Goal: Task Accomplishment & Management: Use online tool/utility

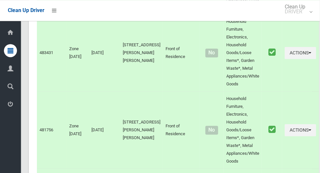
scroll to position [2169, 0]
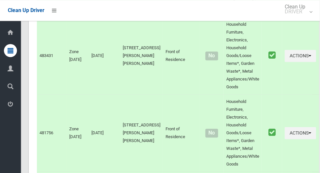
click at [8, 71] on icon at bounding box center [11, 68] width 6 height 13
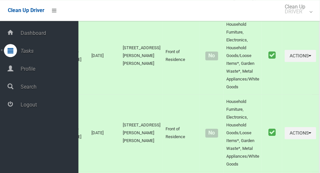
click at [36, 66] on span "Profile" at bounding box center [49, 69] width 60 height 6
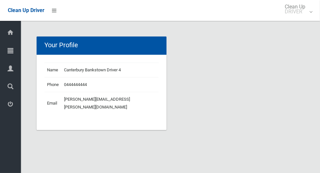
click at [8, 51] on icon at bounding box center [11, 50] width 6 height 13
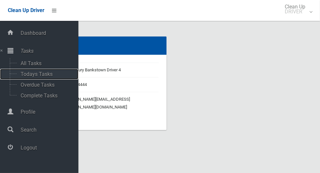
click at [24, 75] on span "Todays Tasks" at bounding box center [46, 74] width 54 height 6
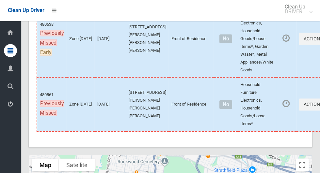
scroll to position [3117, 0]
click at [299, 111] on button "Actions" at bounding box center [314, 105] width 31 height 12
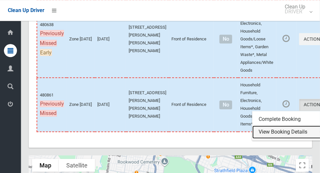
click at [278, 139] on link "View Booking Details" at bounding box center [291, 132] width 78 height 13
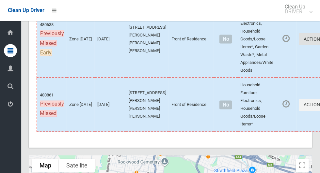
click at [300, 45] on button "Actions" at bounding box center [314, 39] width 31 height 12
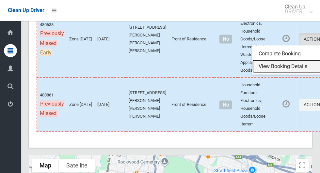
click at [277, 73] on link "View Booking Details" at bounding box center [291, 66] width 78 height 13
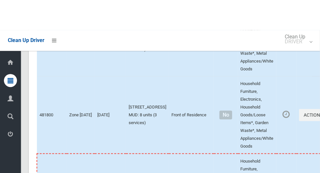
scroll to position [3270, 0]
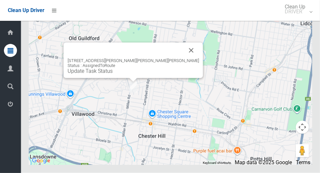
click at [184, 58] on button "Close" at bounding box center [192, 51] width 16 height 16
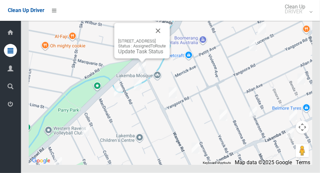
click at [166, 39] on button "Close" at bounding box center [158, 31] width 16 height 16
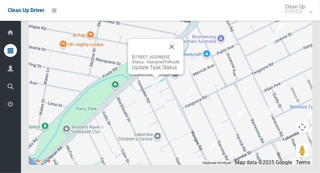
click at [180, 55] on button "Close" at bounding box center [172, 47] width 16 height 16
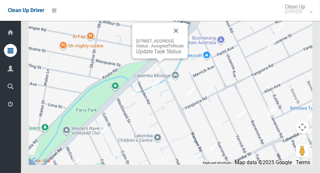
click at [184, 39] on button "Close" at bounding box center [176, 31] width 16 height 16
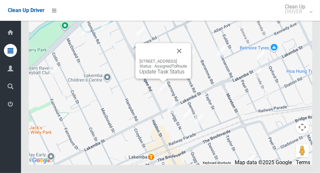
click at [187, 59] on button "Close" at bounding box center [179, 51] width 16 height 16
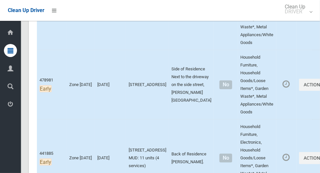
scroll to position [347, 0]
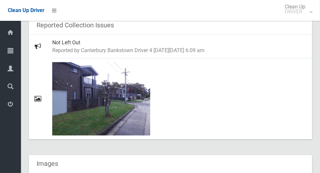
scroll to position [245, 0]
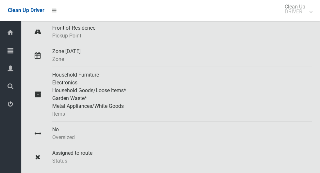
scroll to position [88, 0]
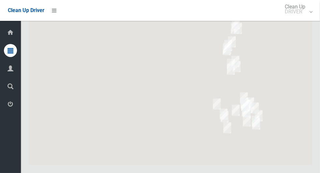
scroll to position [3270, 0]
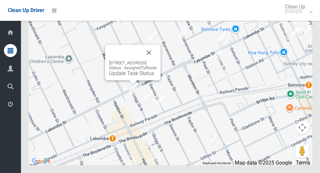
click at [157, 60] on button "Close" at bounding box center [149, 53] width 16 height 16
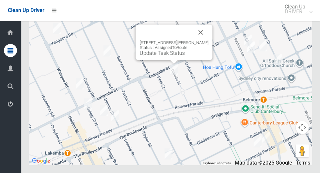
click at [199, 40] on button "Close" at bounding box center [201, 32] width 16 height 16
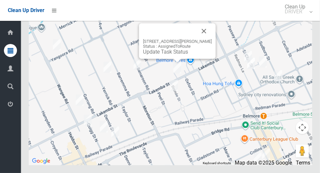
click at [206, 39] on button "Close" at bounding box center [204, 31] width 16 height 16
click at [207, 39] on button "Close" at bounding box center [204, 31] width 16 height 16
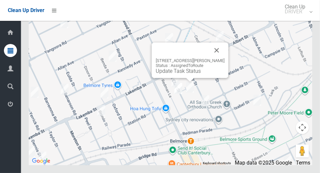
click at [209, 58] on div at bounding box center [182, 50] width 53 height 16
click at [212, 58] on button "Close" at bounding box center [217, 50] width 16 height 16
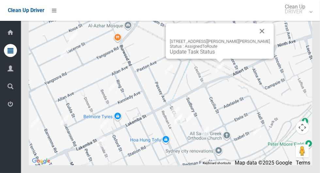
click at [254, 39] on button "Close" at bounding box center [262, 31] width 16 height 16
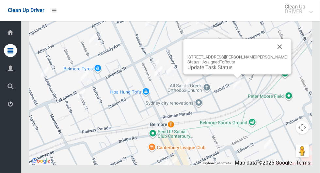
click at [272, 55] on button "Close" at bounding box center [280, 47] width 16 height 16
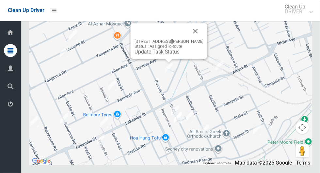
click at [192, 41] on div "5 Pearl Avenue, BELMORE NSW 2192 Status : AssignedToRoute Update Task Status" at bounding box center [169, 41] width 77 height 36
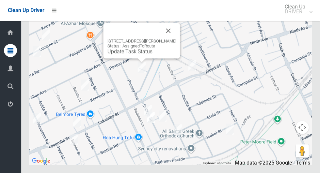
click at [165, 39] on button "Close" at bounding box center [169, 31] width 16 height 16
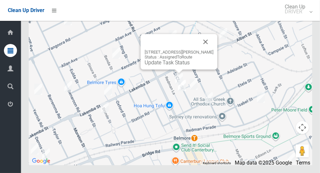
click at [206, 50] on button "Close" at bounding box center [206, 42] width 16 height 16
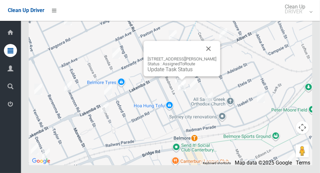
click at [211, 57] on button "Close" at bounding box center [209, 49] width 16 height 16
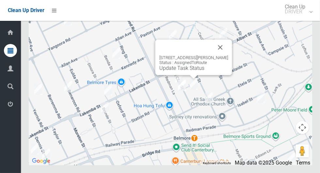
click at [219, 55] on button "Close" at bounding box center [221, 48] width 16 height 16
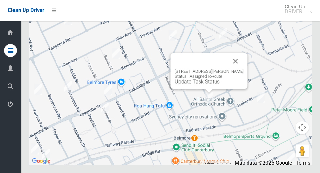
click at [238, 69] on button "Close" at bounding box center [236, 61] width 16 height 16
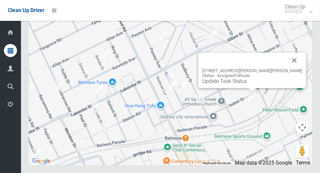
click at [287, 68] on button "Close" at bounding box center [295, 61] width 16 height 16
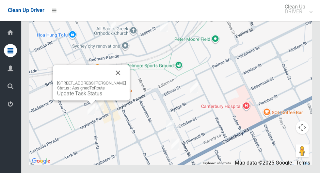
click at [119, 81] on button "Close" at bounding box center [118, 73] width 16 height 16
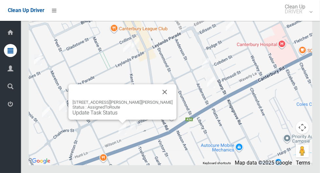
click at [157, 100] on button "Close" at bounding box center [165, 92] width 16 height 16
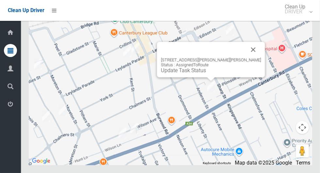
click at [246, 57] on button "Close" at bounding box center [254, 50] width 16 height 16
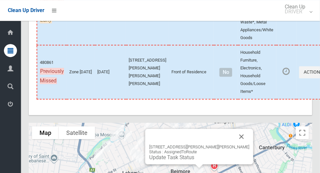
scroll to position [3150, 0]
click at [238, 94] on td "Household Furniture, Electronics, Household Goods/Loose Items*" at bounding box center [257, 72] width 38 height 54
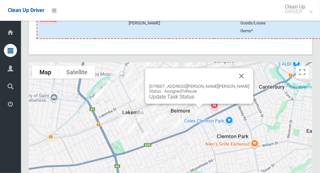
scroll to position [3217, 0]
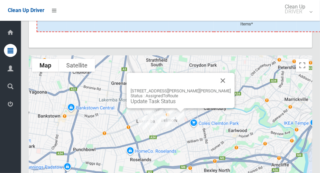
click at [215, 89] on button "Close" at bounding box center [223, 81] width 16 height 16
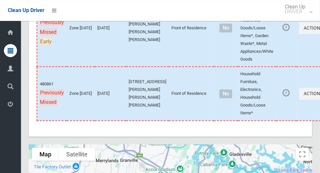
scroll to position [3121, 0]
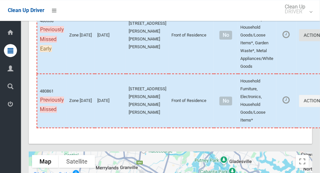
click at [299, 41] on button "Actions" at bounding box center [314, 35] width 31 height 12
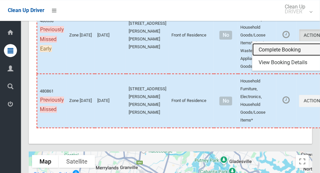
click at [272, 56] on link "Complete Booking" at bounding box center [291, 49] width 78 height 13
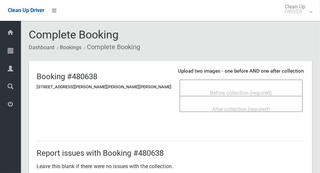
click at [261, 92] on div "Before collection (required)" at bounding box center [241, 93] width 109 height 12
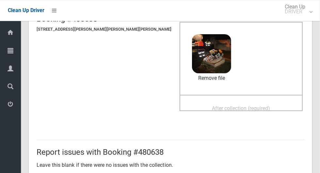
scroll to position [57, 0]
click at [257, 104] on div "After collection (required)" at bounding box center [241, 109] width 109 height 12
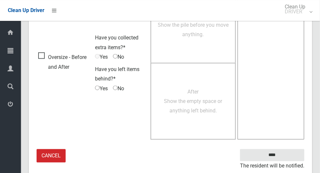
scroll to position [534, 0]
click at [299, 162] on small "The resident will be notified." at bounding box center [272, 167] width 64 height 10
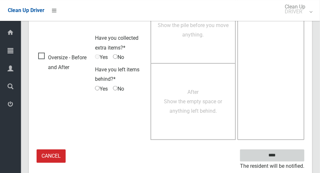
click at [291, 155] on input "****" at bounding box center [272, 156] width 64 height 12
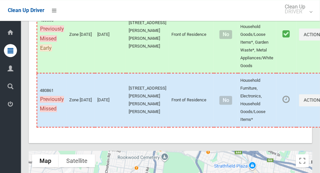
scroll to position [3112, 0]
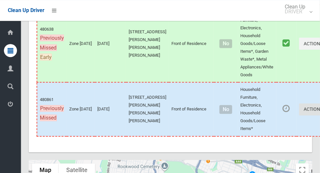
click at [300, 116] on button "Actions" at bounding box center [314, 110] width 31 height 12
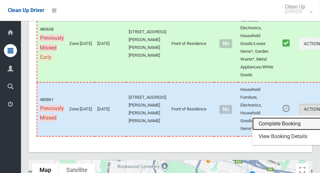
click at [283, 131] on link "Complete Booking" at bounding box center [291, 124] width 78 height 13
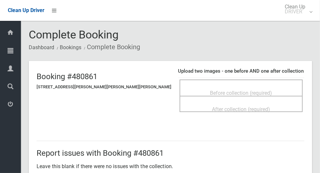
click at [248, 90] on span "Before collection (required)" at bounding box center [241, 93] width 62 height 6
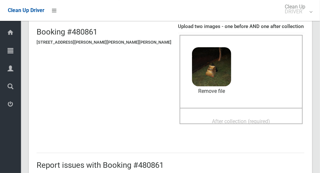
scroll to position [44, 0]
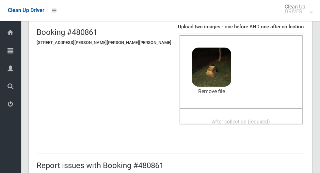
click at [256, 118] on div "After collection (required)" at bounding box center [241, 122] width 109 height 12
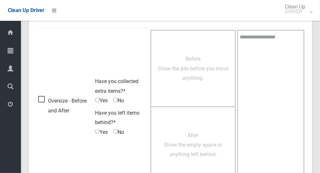
scroll to position [534, 0]
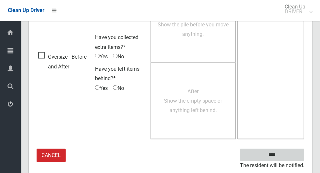
click at [293, 154] on input "****" at bounding box center [272, 155] width 64 height 12
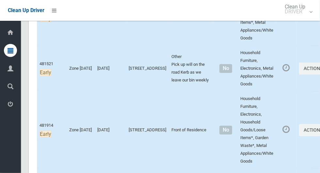
scroll to position [226, 0]
click at [299, 73] on button "Actions" at bounding box center [314, 69] width 31 height 12
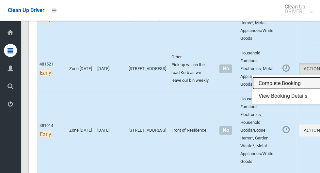
click at [286, 85] on link "Complete Booking" at bounding box center [291, 83] width 78 height 13
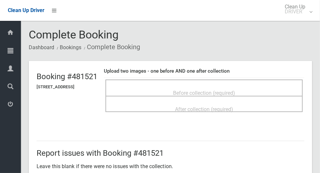
click at [251, 87] on div "Before collection (required)" at bounding box center [204, 93] width 183 height 12
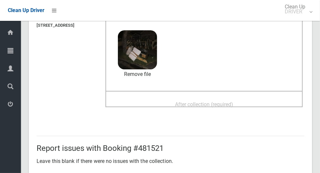
scroll to position [61, 0]
click at [217, 105] on span "After collection (required)" at bounding box center [204, 105] width 58 height 6
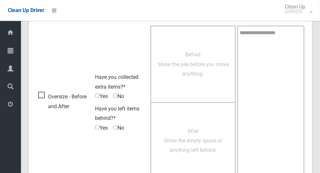
scroll to position [534, 0]
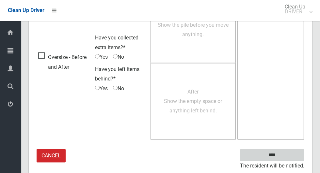
click at [293, 157] on input "****" at bounding box center [272, 155] width 64 height 12
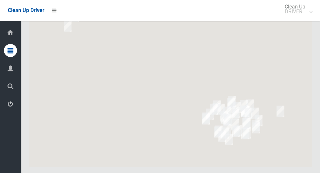
scroll to position [3262, 0]
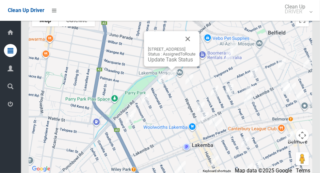
click at [196, 47] on button "Close" at bounding box center [188, 39] width 16 height 16
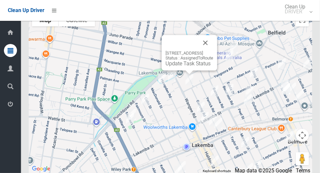
click at [213, 51] on button "Close" at bounding box center [206, 43] width 16 height 16
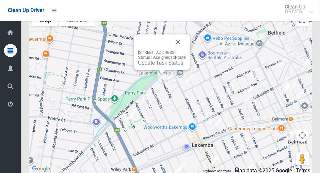
click at [186, 50] on button "Close" at bounding box center [178, 43] width 16 height 16
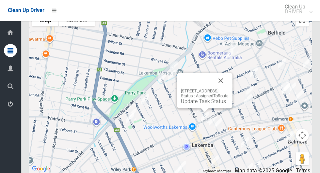
click at [229, 89] on button "Close" at bounding box center [221, 81] width 16 height 16
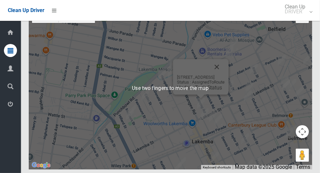
scroll to position [3263, 0]
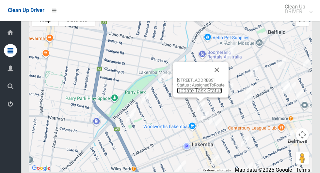
click at [206, 94] on link "Update Task Status" at bounding box center [199, 91] width 45 height 6
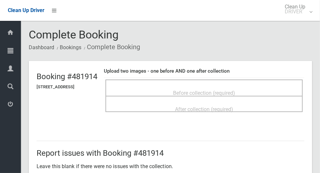
click at [235, 90] on span "Before collection (required)" at bounding box center [204, 93] width 62 height 6
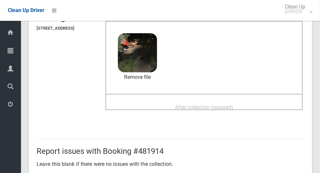
scroll to position [59, 0]
click at [233, 104] on span "After collection (required)" at bounding box center [204, 107] width 58 height 6
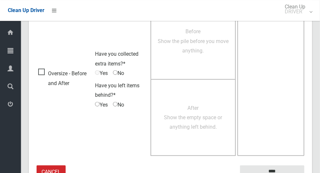
scroll to position [534, 0]
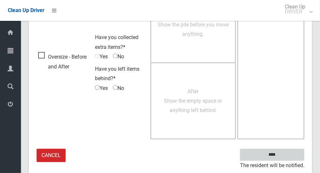
click at [289, 153] on input "****" at bounding box center [272, 155] width 64 height 12
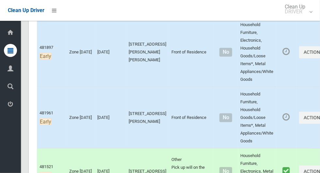
scroll to position [124, 0]
click at [299, 118] on button "Actions" at bounding box center [314, 118] width 31 height 12
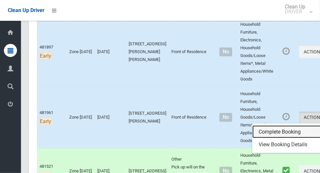
click at [272, 131] on link "Complete Booking" at bounding box center [291, 132] width 78 height 13
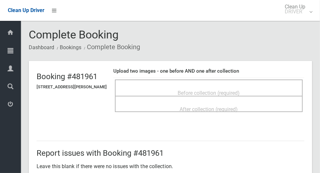
click at [137, 94] on div "Before collection (required)" at bounding box center [208, 93] width 173 height 12
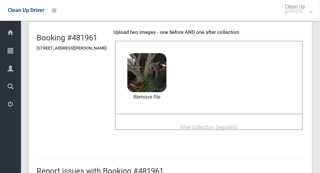
scroll to position [40, 0]
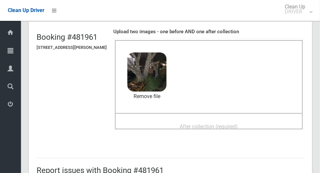
click at [235, 124] on span "After collection (required)" at bounding box center [209, 127] width 58 height 6
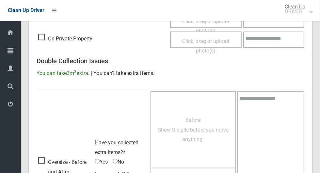
scroll to position [534, 0]
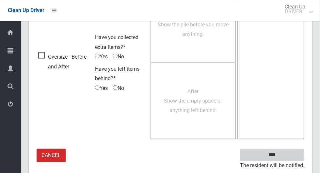
click at [293, 154] on input "****" at bounding box center [272, 155] width 64 height 12
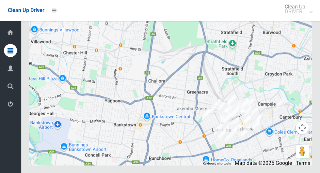
scroll to position [3270, 0]
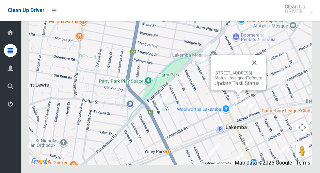
click at [262, 71] on button "Close" at bounding box center [255, 63] width 16 height 16
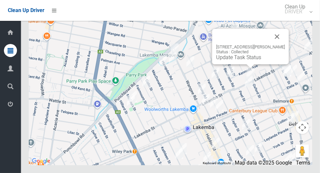
click at [280, 44] on button "Close" at bounding box center [277, 37] width 16 height 16
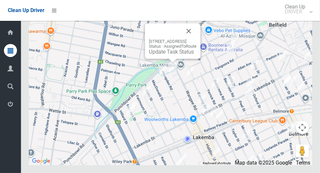
click at [197, 39] on button "Close" at bounding box center [189, 31] width 16 height 16
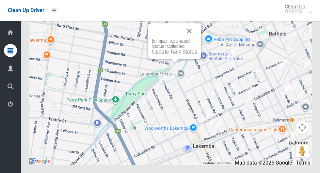
click at [197, 39] on button "Close" at bounding box center [190, 31] width 16 height 16
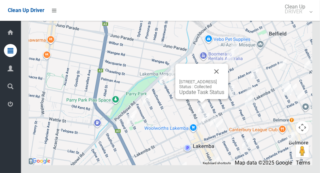
click at [224, 79] on button "Close" at bounding box center [217, 72] width 16 height 16
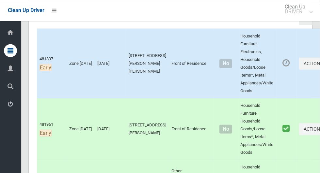
scroll to position [109, 0]
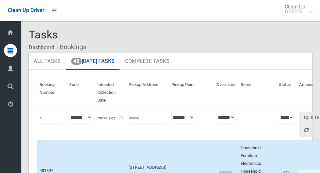
scroll to position [109, 0]
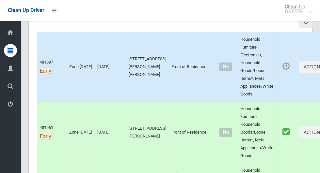
click at [4, 172] on div "Dashboard Tasks All Tasks Todays Tasks Overdue Tasks Complete Tasks Profile Sea…" at bounding box center [10, 97] width 21 height 153
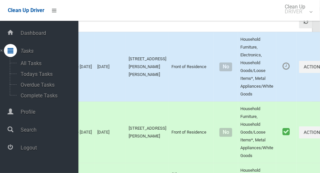
click at [297, 80] on td "Actions Complete Booking View Booking Details" at bounding box center [315, 67] width 37 height 70
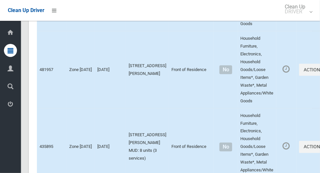
scroll to position [512, 0]
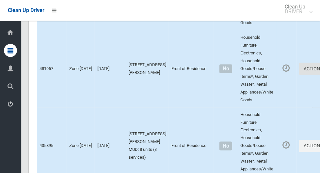
click at [299, 74] on button "Actions" at bounding box center [314, 69] width 31 height 12
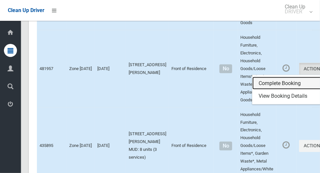
click at [282, 90] on link "Complete Booking" at bounding box center [291, 83] width 78 height 13
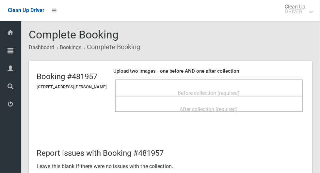
click at [217, 92] on span "Before collection (required)" at bounding box center [209, 93] width 62 height 6
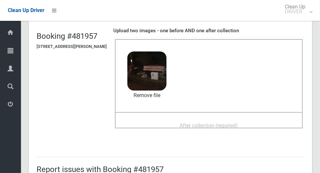
scroll to position [42, 0]
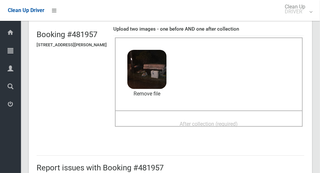
click at [230, 123] on span "After collection (required)" at bounding box center [209, 124] width 58 height 6
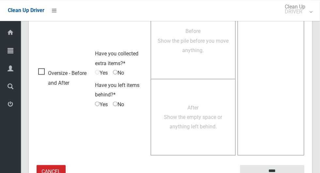
scroll to position [534, 0]
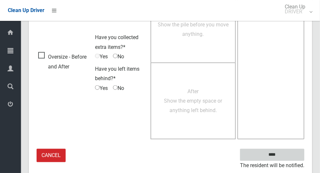
click at [291, 156] on input "****" at bounding box center [272, 155] width 64 height 12
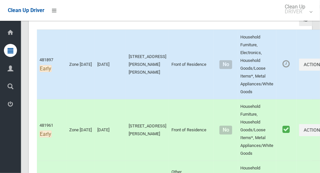
scroll to position [93, 0]
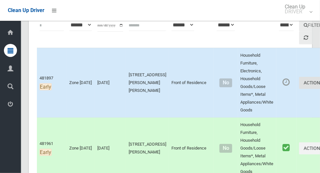
click at [299, 85] on button "Actions" at bounding box center [314, 83] width 31 height 12
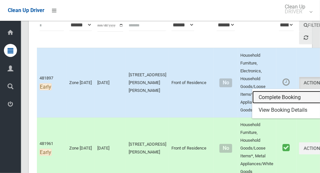
click at [272, 99] on link "Complete Booking" at bounding box center [291, 97] width 78 height 13
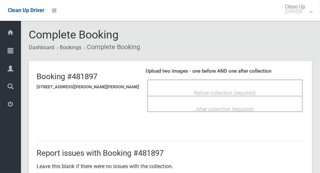
click at [257, 89] on div "Before collection (required)" at bounding box center [224, 93] width 141 height 12
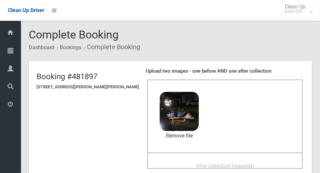
click at [254, 160] on div "After collection (required)" at bounding box center [224, 166] width 141 height 12
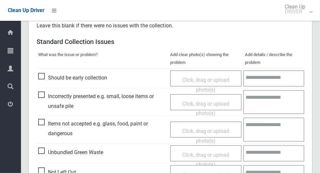
scroll to position [534, 0]
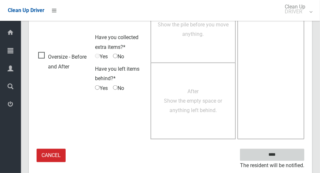
click at [284, 152] on input "****" at bounding box center [272, 155] width 64 height 12
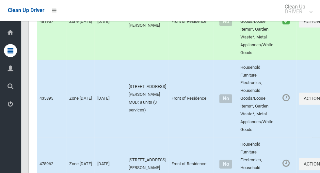
scroll to position [566, 0]
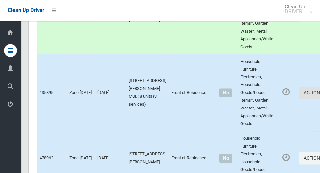
click at [299, 99] on button "Actions" at bounding box center [314, 93] width 31 height 12
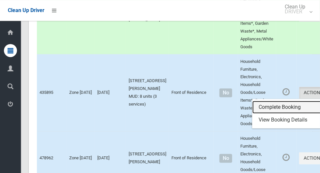
click at [272, 114] on link "Complete Booking" at bounding box center [291, 107] width 78 height 13
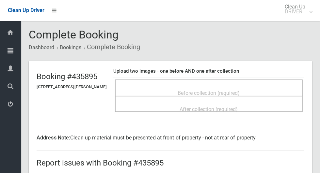
click at [240, 90] on span "Before collection (required)" at bounding box center [209, 93] width 62 height 6
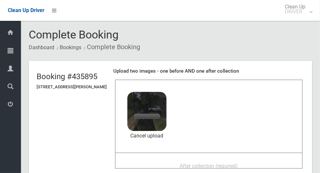
click at [254, 163] on div "After collection (required)" at bounding box center [208, 166] width 173 height 12
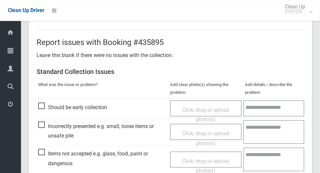
scroll to position [347, 0]
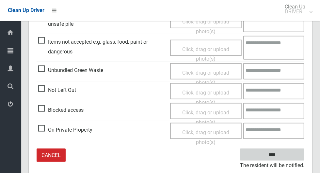
click at [293, 156] on input "****" at bounding box center [272, 155] width 64 height 12
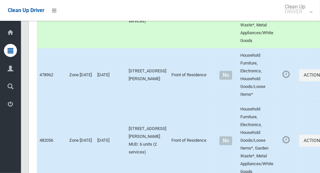
scroll to position [649, 0]
click at [299, 147] on button "Actions" at bounding box center [314, 141] width 31 height 12
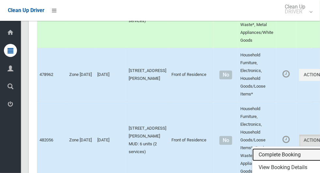
click at [283, 162] on link "Complete Booking" at bounding box center [291, 155] width 78 height 13
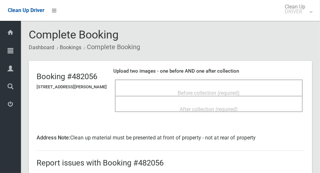
click at [226, 98] on div "After collection (required)" at bounding box center [209, 104] width 188 height 16
click at [204, 90] on span "Before collection (required)" at bounding box center [209, 93] width 62 height 6
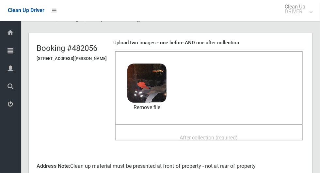
scroll to position [29, 0]
click at [225, 135] on span "After collection (required)" at bounding box center [209, 138] width 58 height 6
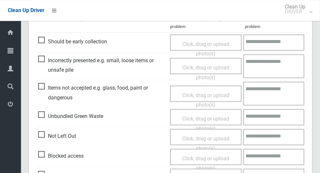
scroll to position [347, 0]
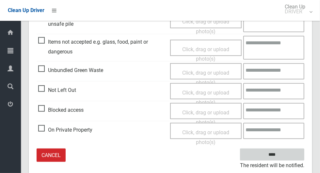
click at [287, 155] on input "****" at bounding box center [272, 155] width 64 height 12
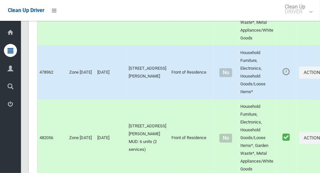
scroll to position [651, 0]
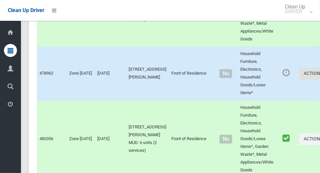
click at [299, 80] on button "Actions" at bounding box center [314, 74] width 31 height 12
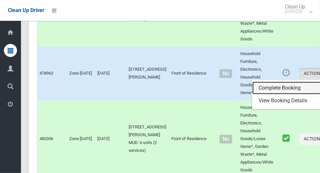
click at [269, 95] on link "Complete Booking" at bounding box center [291, 88] width 78 height 13
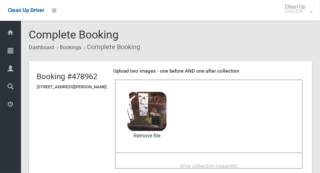
scroll to position [13, 0]
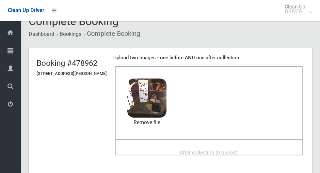
click at [234, 154] on span "After collection (required)" at bounding box center [209, 153] width 58 height 6
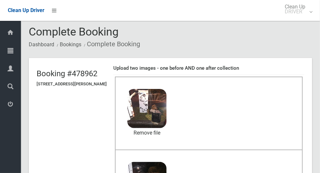
scroll to position [0, 0]
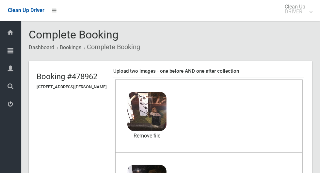
click at [157, 114] on span "2025-09-1005.50.534947179587533145107.jpg" at bounding box center [190, 115] width 116 height 7
click at [149, 136] on link "Remove file" at bounding box center [146, 136] width 39 height 10
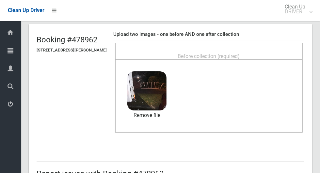
scroll to position [37, 0]
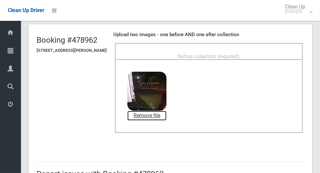
click at [157, 117] on link "Remove file" at bounding box center [146, 116] width 39 height 10
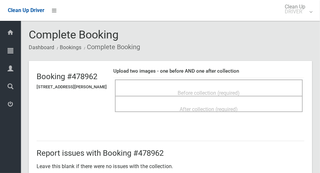
scroll to position [35, 0]
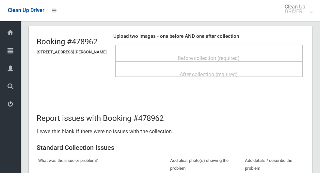
click at [234, 58] on span "Before collection (required)" at bounding box center [209, 58] width 62 height 6
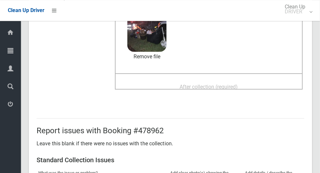
scroll to position [79, 0]
click at [249, 83] on div "After collection (required)" at bounding box center [208, 87] width 173 height 12
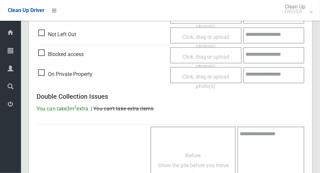
scroll to position [534, 0]
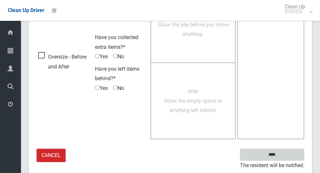
click at [272, 159] on input "****" at bounding box center [272, 155] width 64 height 12
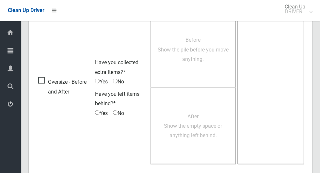
scroll to position [509, 0]
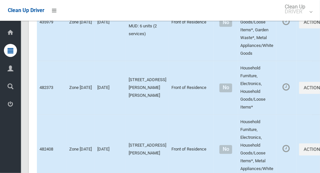
scroll to position [846, 0]
click at [320, 90] on icon "button" at bounding box center [324, 87] width 3 height 5
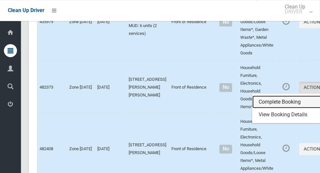
click at [279, 107] on link "Complete Booking" at bounding box center [291, 102] width 78 height 13
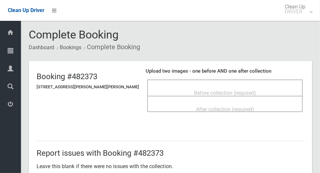
click at [243, 90] on span "Before collection (required)" at bounding box center [225, 93] width 62 height 6
click at [219, 93] on span "Before collection (required)" at bounding box center [225, 93] width 62 height 6
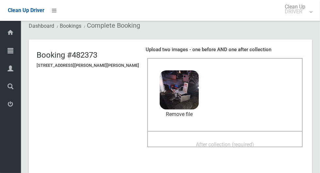
scroll to position [25, 0]
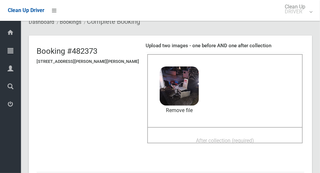
click at [258, 135] on div "After collection (required)" at bounding box center [224, 141] width 141 height 12
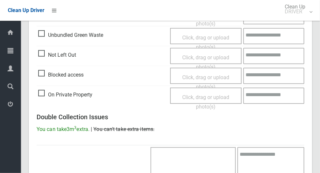
scroll to position [534, 0]
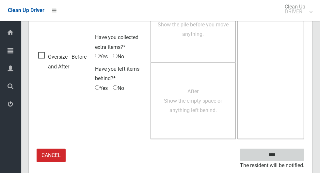
click at [296, 154] on input "****" at bounding box center [272, 155] width 64 height 12
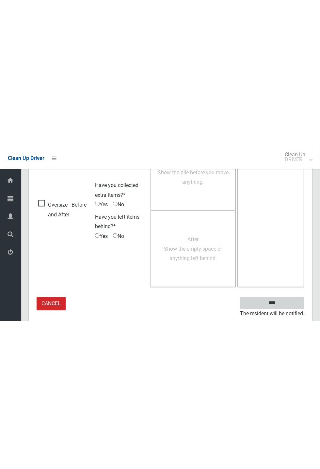
scroll to position [257, 0]
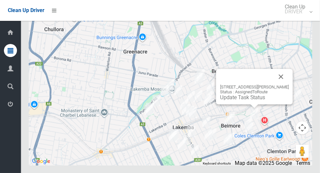
scroll to position [3270, 0]
click at [284, 84] on button "Close" at bounding box center [281, 77] width 16 height 16
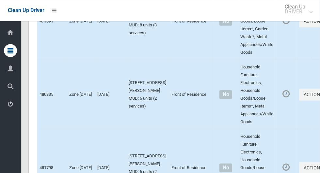
scroll to position [3270, 0]
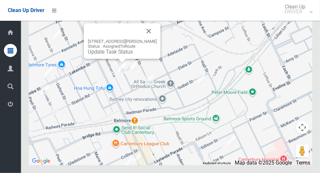
click at [153, 39] on button "Close" at bounding box center [149, 32] width 16 height 16
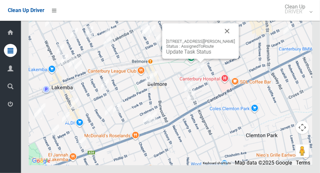
click at [227, 39] on button "Close" at bounding box center [227, 32] width 16 height 16
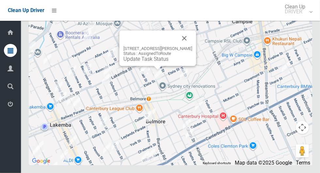
click at [190, 46] on button "Close" at bounding box center [185, 39] width 16 height 16
click at [156, 62] on link "Update Task Status" at bounding box center [145, 59] width 45 height 6
